Goal: Transaction & Acquisition: Obtain resource

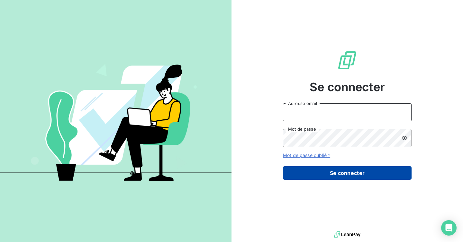
type input "admin@COMPAGNIEDUBICARBONATE"
click at [333, 176] on button "Se connecter" at bounding box center [347, 174] width 129 height 14
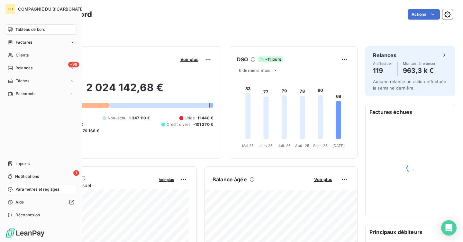
click at [29, 190] on span "Paramètres et réglages" at bounding box center [37, 190] width 44 height 6
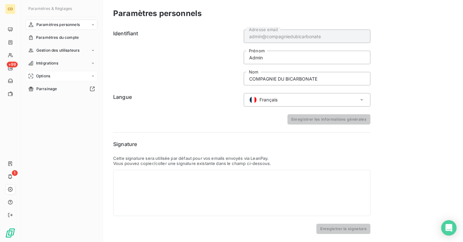
click at [45, 75] on span "Options" at bounding box center [43, 76] width 14 height 6
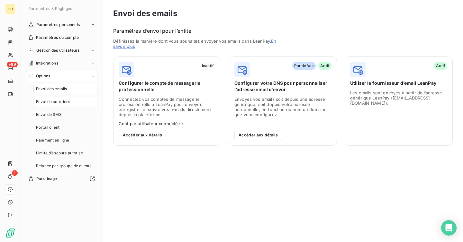
click at [56, 103] on span "Envoi de courriers" at bounding box center [53, 102] width 34 height 6
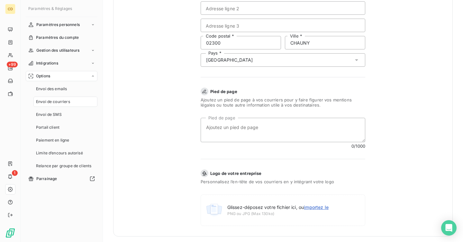
scroll to position [173, 0]
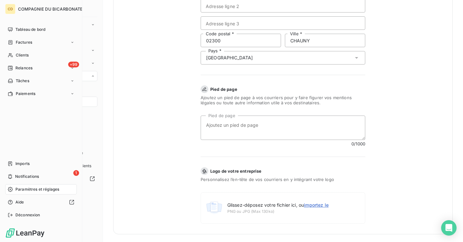
click at [15, 189] on span "Paramètres et réglages" at bounding box center [37, 190] width 44 height 6
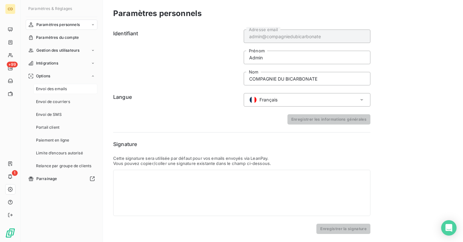
click at [62, 87] on span "Envoi des emails" at bounding box center [51, 89] width 31 height 6
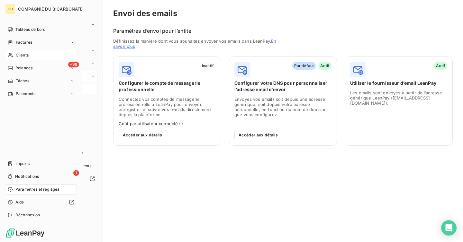
click at [33, 53] on div "Clients" at bounding box center [41, 55] width 72 height 10
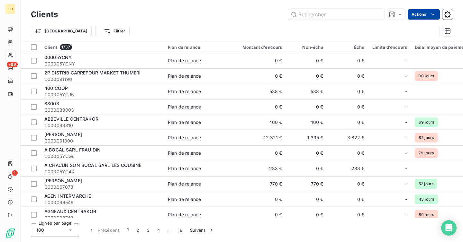
click at [426, 13] on html "CD +99 1 Clients Actions Trier Filtrer Client 1737 Plan de relance Montant d'en…" at bounding box center [231, 121] width 463 height 242
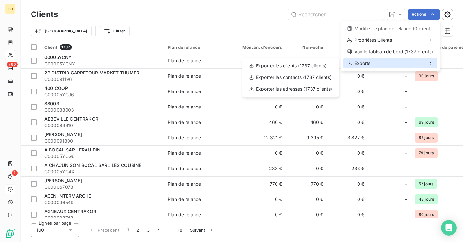
click at [376, 66] on div "Exports" at bounding box center [390, 63] width 94 height 10
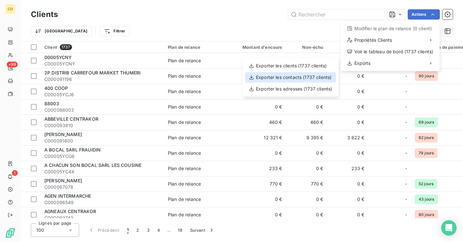
click at [303, 79] on div "Exporter les contacts (1737 clients)" at bounding box center [290, 77] width 91 height 10
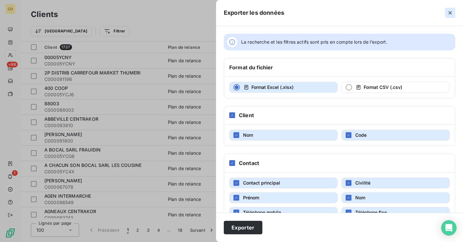
click at [446, 12] on button "button" at bounding box center [450, 13] width 10 height 10
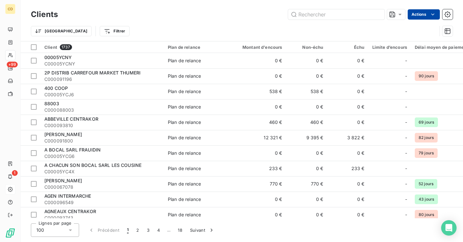
click at [426, 9] on html "CD +99 1 Clients Actions Trier Filtrer Client 1737 Plan de relance Montant d'en…" at bounding box center [231, 121] width 463 height 242
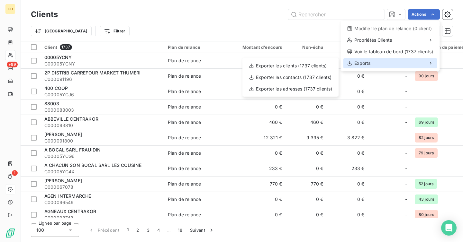
click at [362, 61] on span "Exports" at bounding box center [362, 63] width 16 height 6
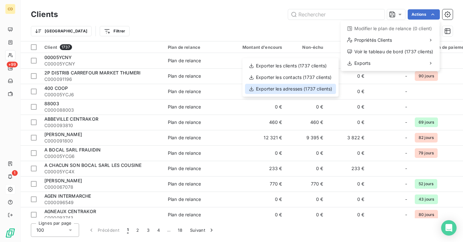
click at [319, 87] on div "Exporter les adresses (1737 clients)" at bounding box center [290, 89] width 91 height 10
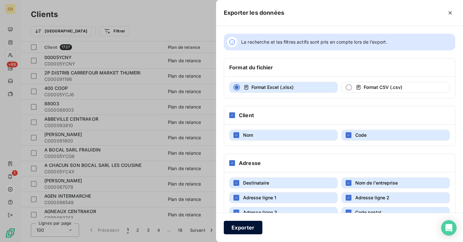
click at [245, 226] on button "Exporter" at bounding box center [243, 228] width 39 height 14
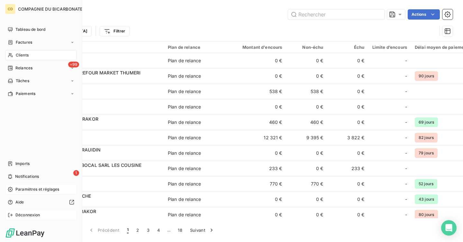
click at [33, 214] on span "Déconnexion" at bounding box center [27, 215] width 25 height 6
